Goal: Obtain resource: Obtain resource

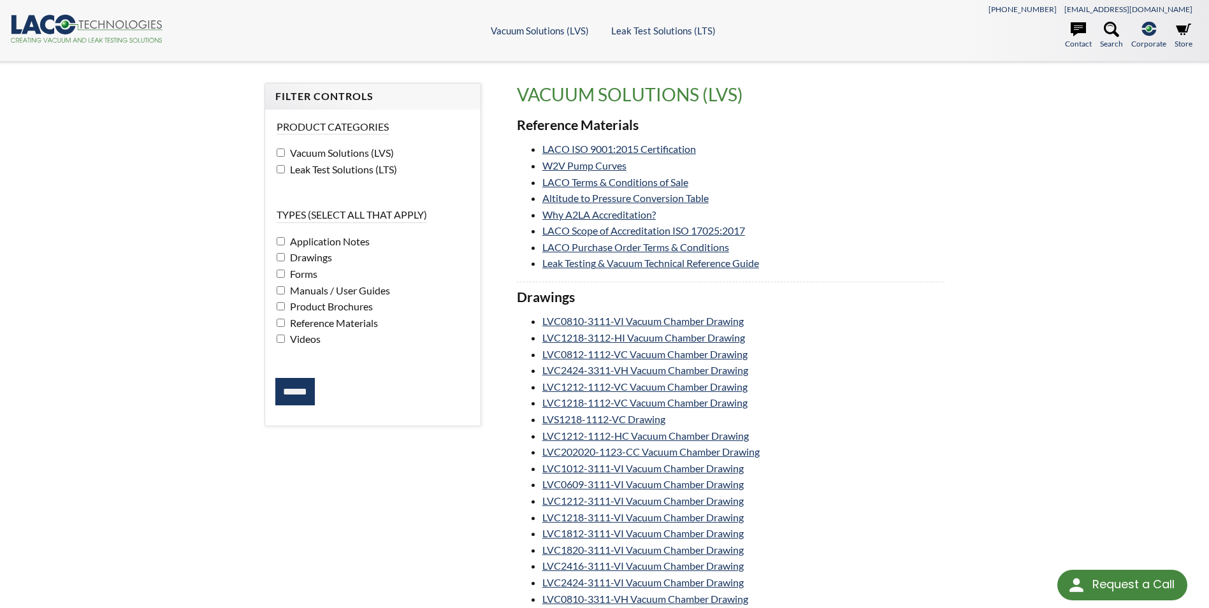
select select "Language Translate Widget"
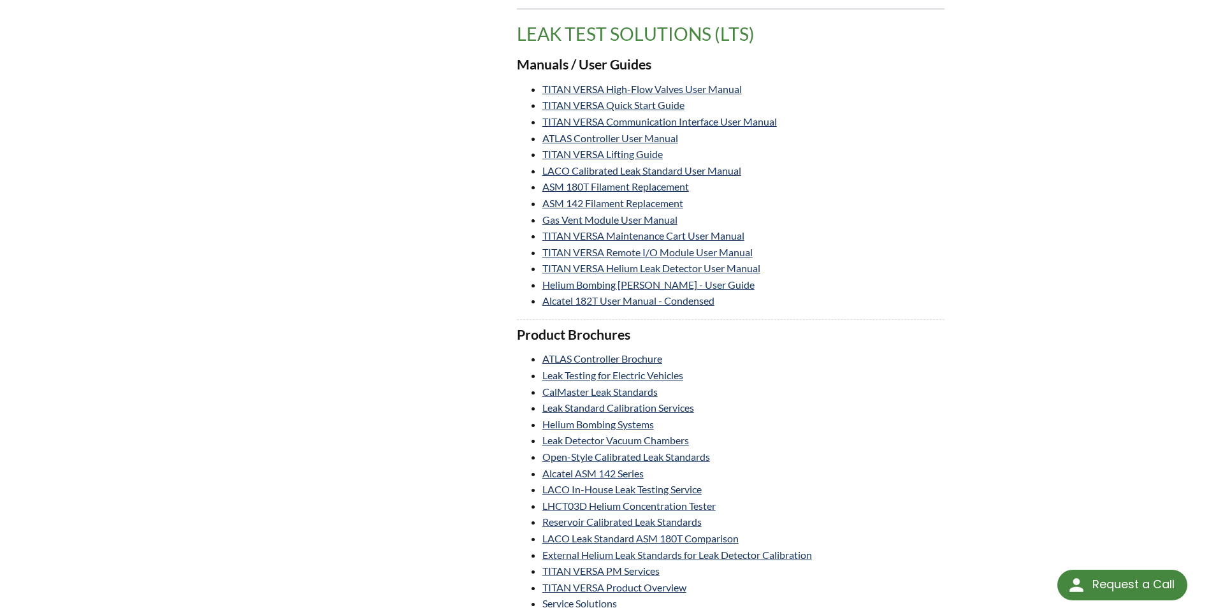
scroll to position [2931, 0]
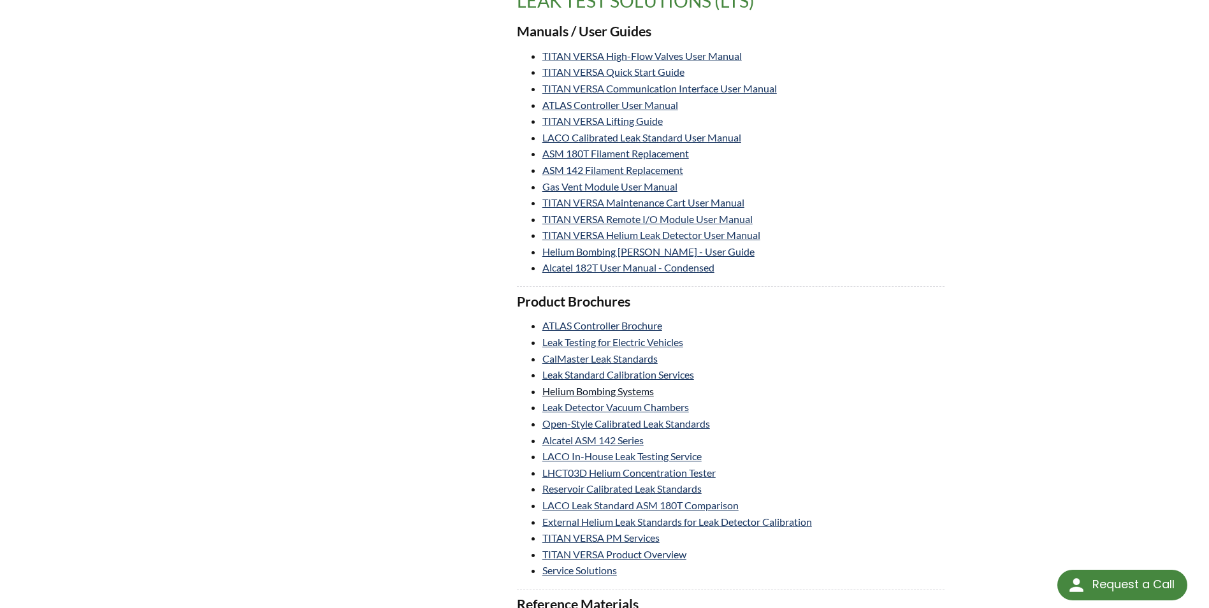
click at [638, 389] on link "Helium Bombing Systems" at bounding box center [597, 391] width 111 height 12
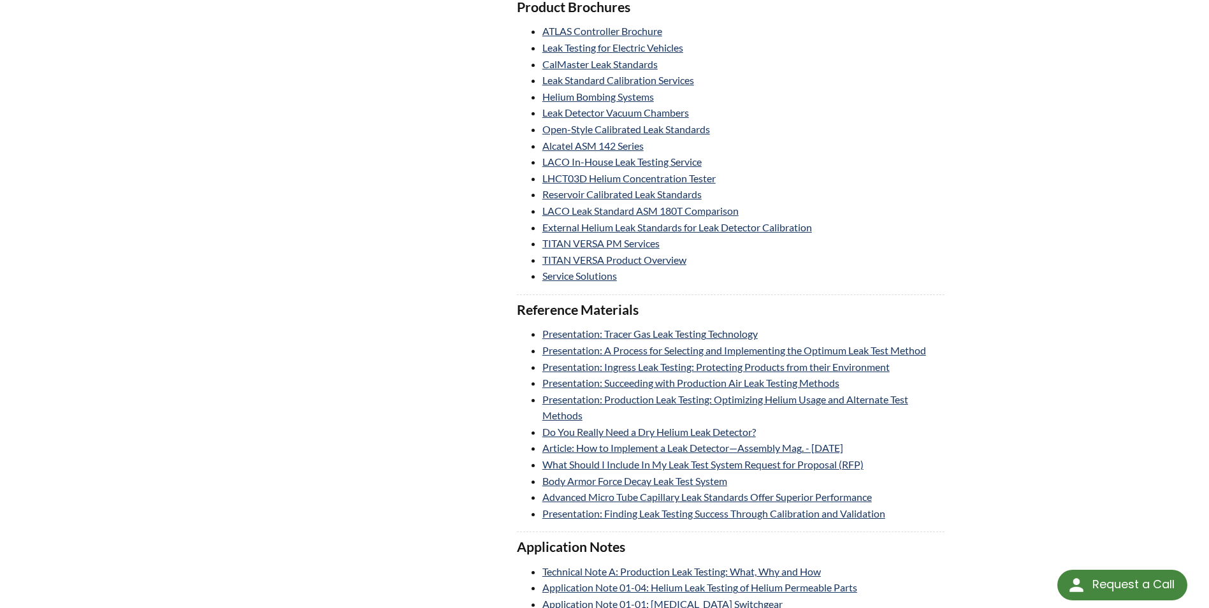
scroll to position [3249, 0]
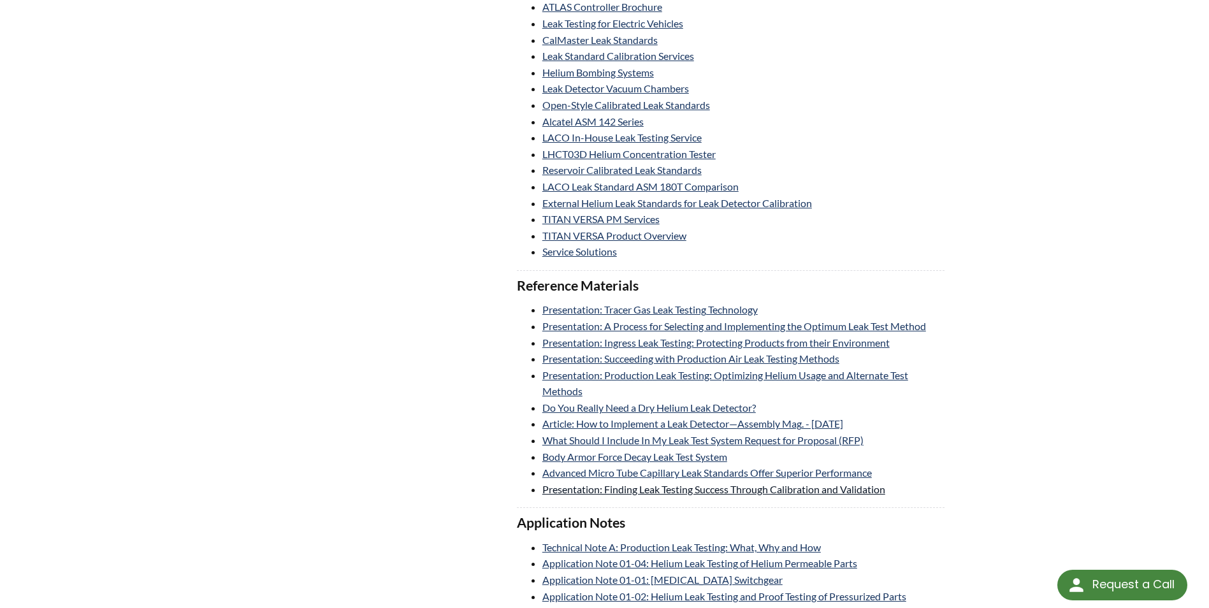
click at [687, 491] on link "Presentation: Finding Leak Testing Success Through Calibration and Validation" at bounding box center [713, 489] width 343 height 12
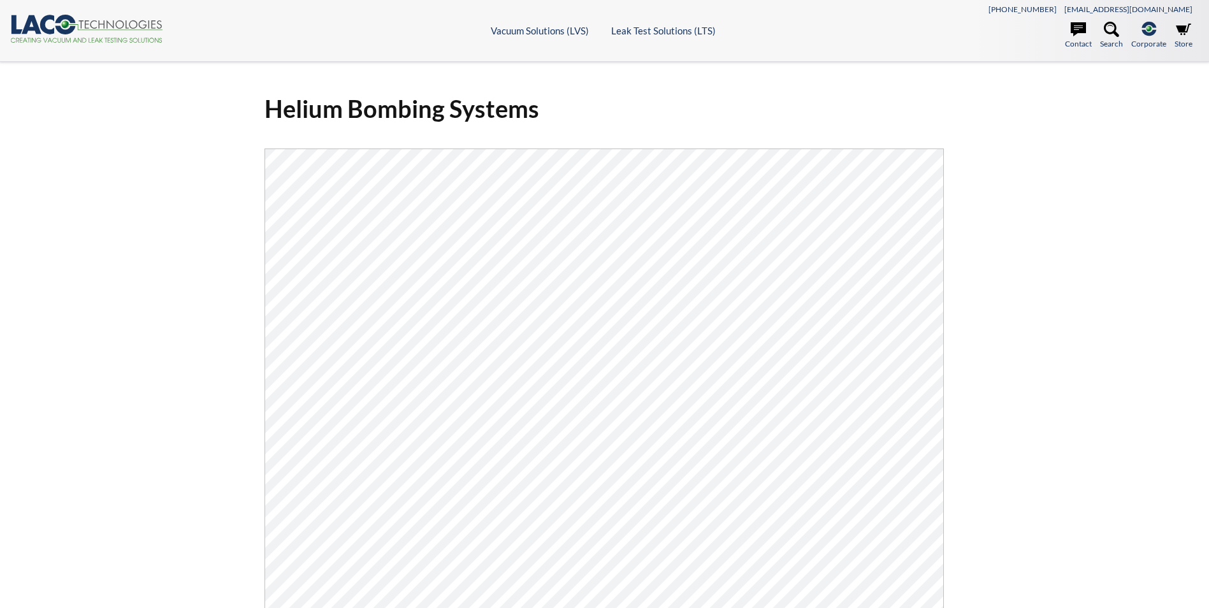
select select "Language Translate Widget"
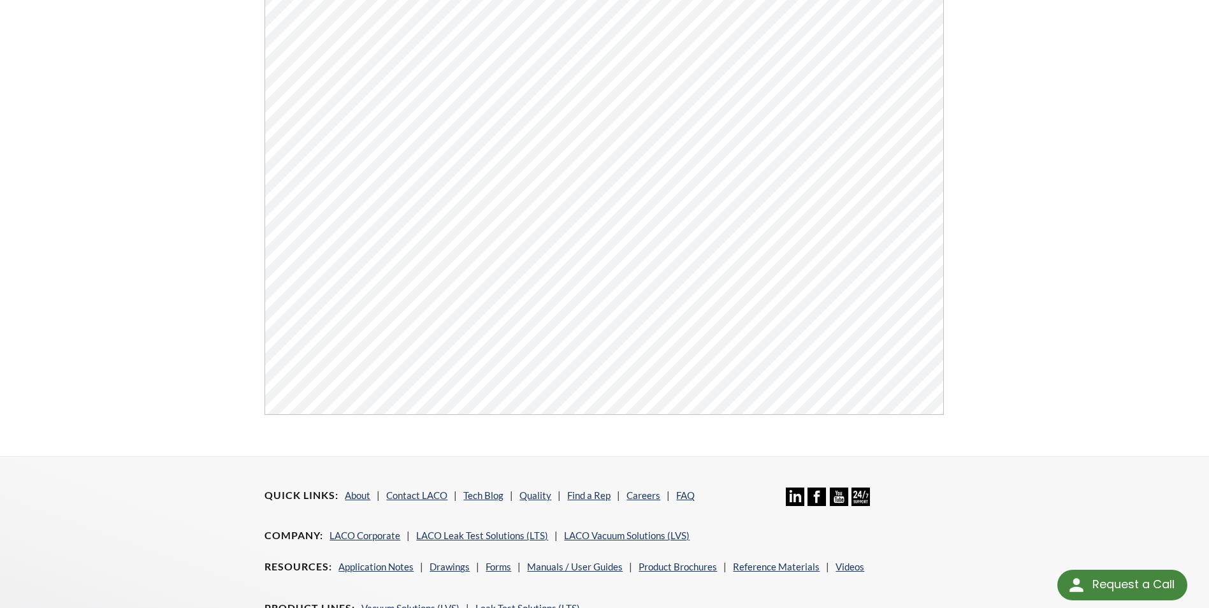
scroll to position [319, 0]
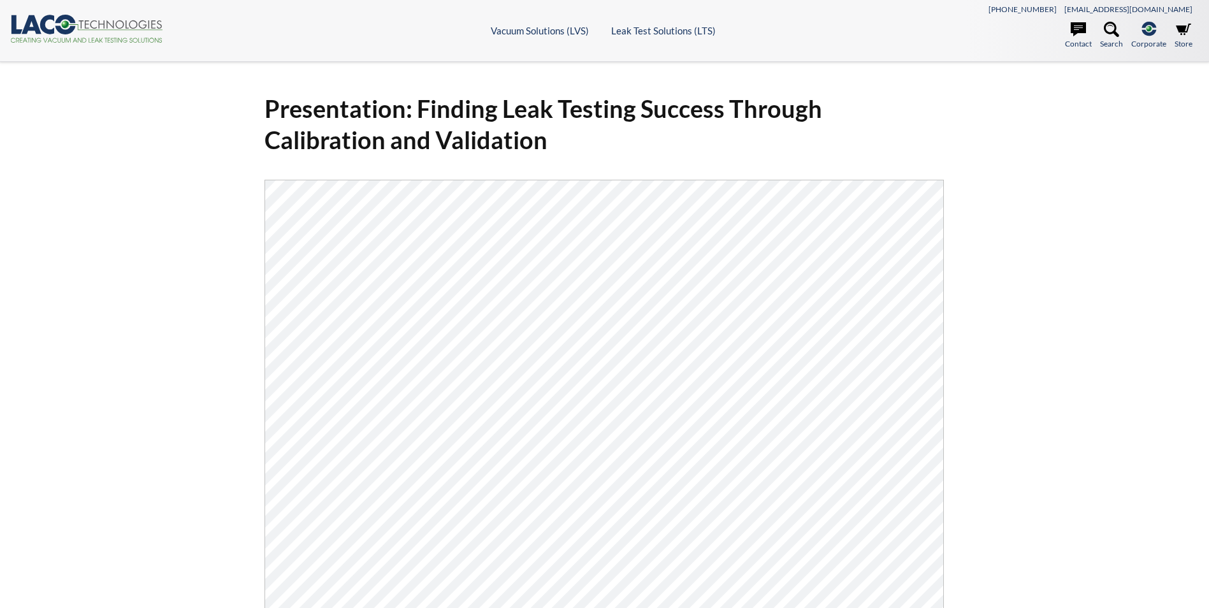
select select "Language Translate Widget"
